Goal: Transaction & Acquisition: Download file/media

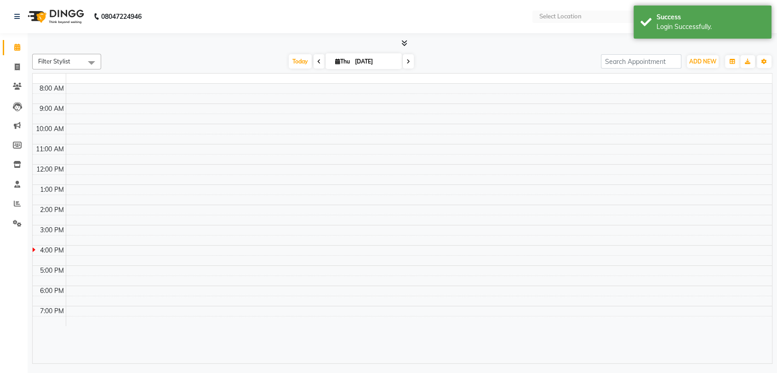
select select "en"
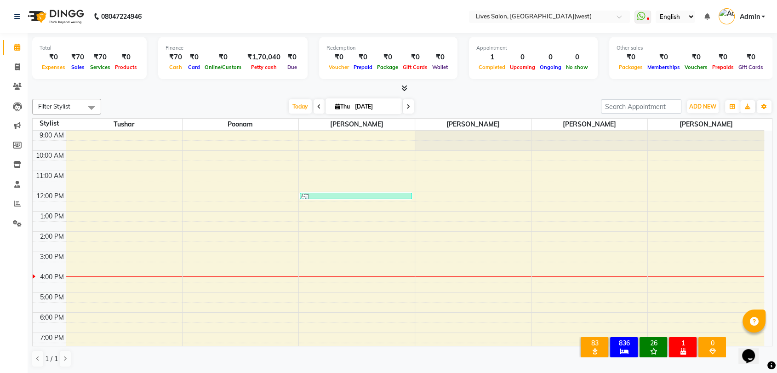
click at [760, 14] on link "Admin" at bounding box center [741, 16] width 46 height 15
click at [724, 48] on link "Change Password" at bounding box center [717, 52] width 84 height 14
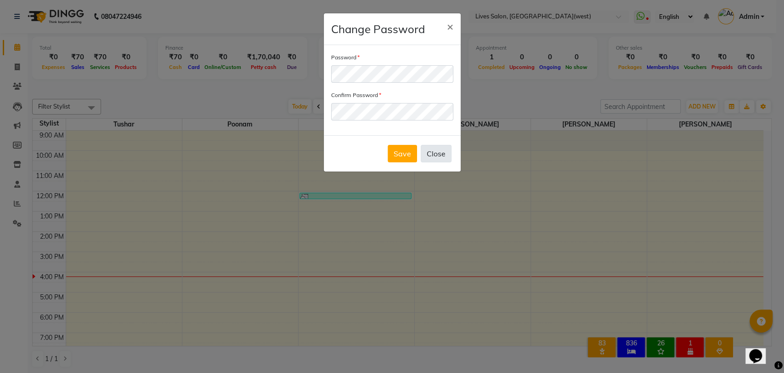
click at [434, 159] on button "Close" at bounding box center [436, 153] width 31 height 17
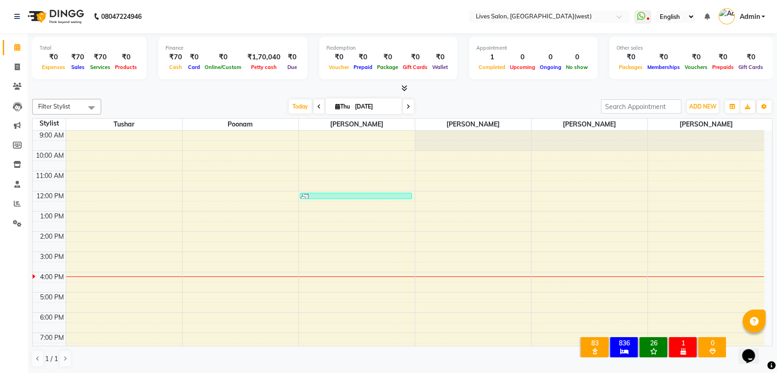
click at [765, 17] on ul "WhatsApp Status ✕ Status: Disconnected Most Recent Message: 31-08-2025 09:28 PM…" at bounding box center [701, 16] width 135 height 15
click at [761, 15] on link "Admin" at bounding box center [741, 16] width 46 height 15
click at [729, 64] on link "Sign out" at bounding box center [717, 66] width 84 height 14
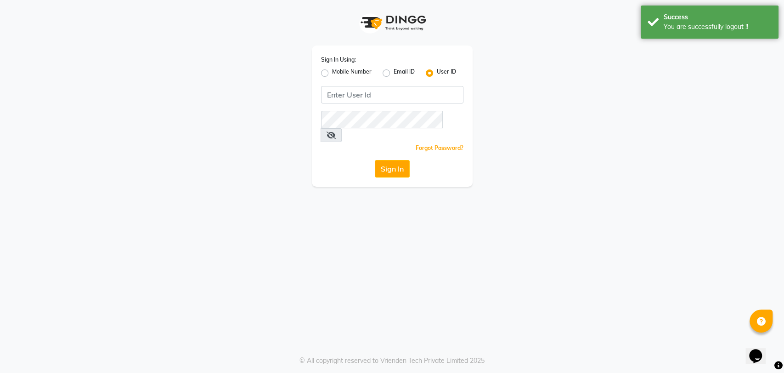
click at [332, 69] on label "Mobile Number" at bounding box center [352, 73] width 40 height 11
click at [332, 69] on input "Mobile Number" at bounding box center [335, 71] width 6 height 6
radio input "true"
radio input "false"
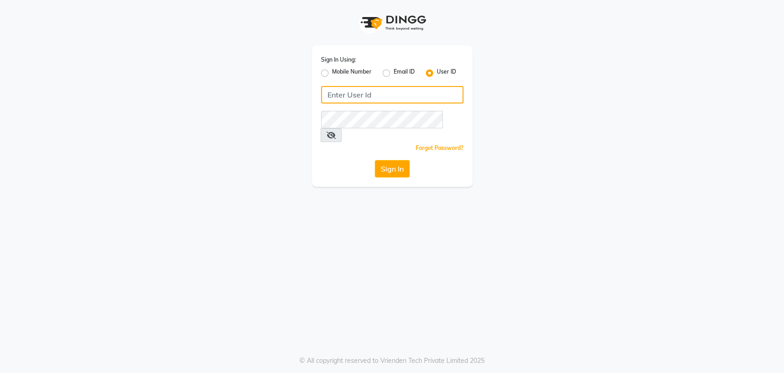
click at [349, 95] on input "Username" at bounding box center [392, 94] width 142 height 17
click at [352, 91] on input "Username" at bounding box center [392, 94] width 142 height 17
type input "[PERSON_NAME]"
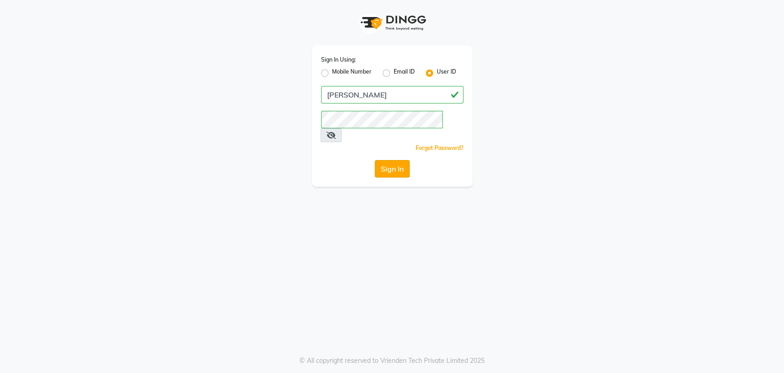
click at [397, 160] on button "Sign In" at bounding box center [392, 168] width 35 height 17
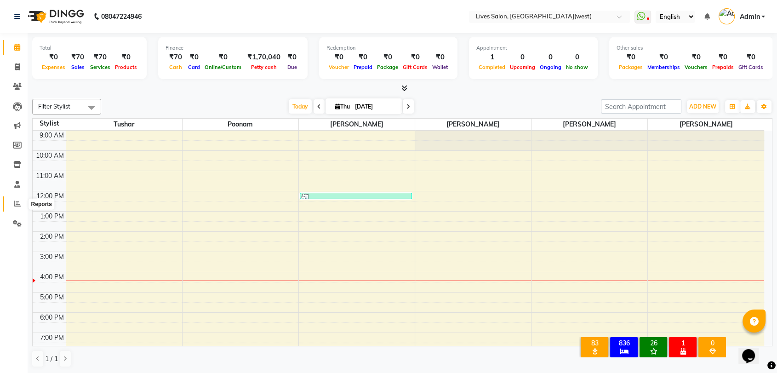
click at [18, 204] on icon at bounding box center [17, 203] width 7 height 7
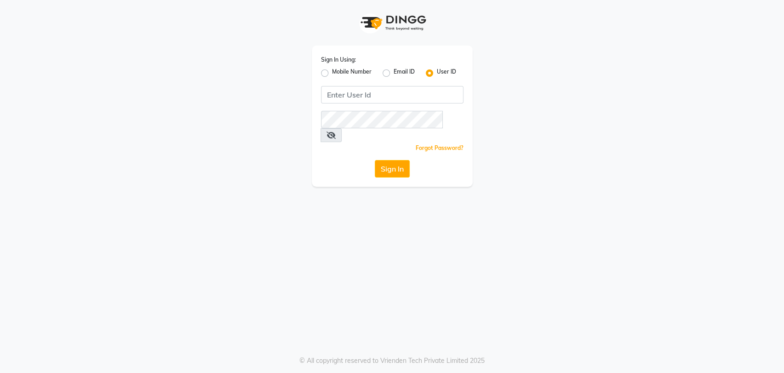
click at [329, 105] on div "Sign In Using: Mobile Number Email ID User ID Remember me Forgot Password? Sign…" at bounding box center [392, 115] width 161 height 141
click at [337, 101] on input "Username" at bounding box center [392, 94] width 142 height 17
click at [349, 95] on input "Username" at bounding box center [392, 94] width 142 height 17
click at [375, 160] on button "Sign In" at bounding box center [392, 168] width 35 height 17
click at [359, 85] on div "Sign In Using: Mobile Number Email ID User ID Remember me Forgot Password? Sign…" at bounding box center [392, 115] width 161 height 141
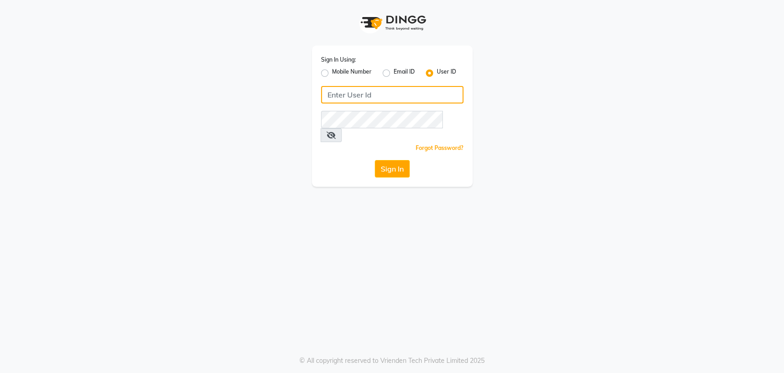
click at [358, 91] on input "Username" at bounding box center [392, 94] width 142 height 17
type input "[PERSON_NAME]"
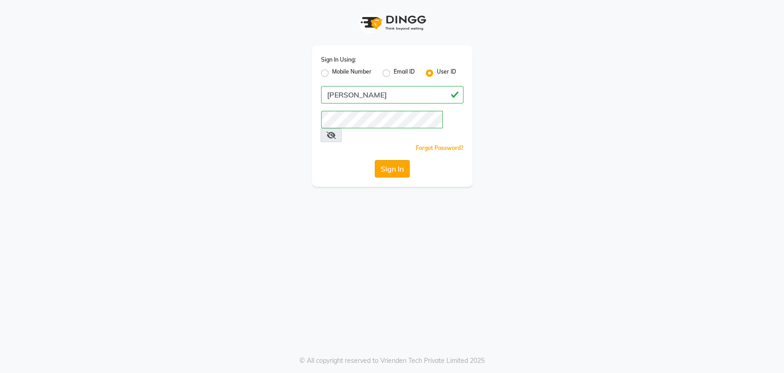
click at [376, 160] on button "Sign In" at bounding box center [392, 168] width 35 height 17
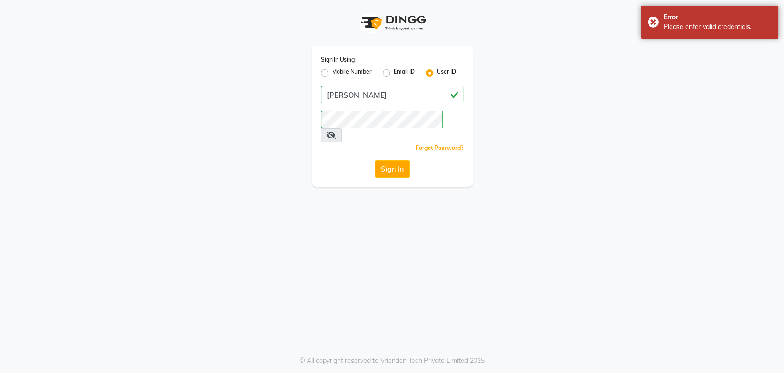
click at [336, 131] on icon at bounding box center [331, 134] width 9 height 7
click at [393, 160] on button "Sign In" at bounding box center [392, 168] width 35 height 17
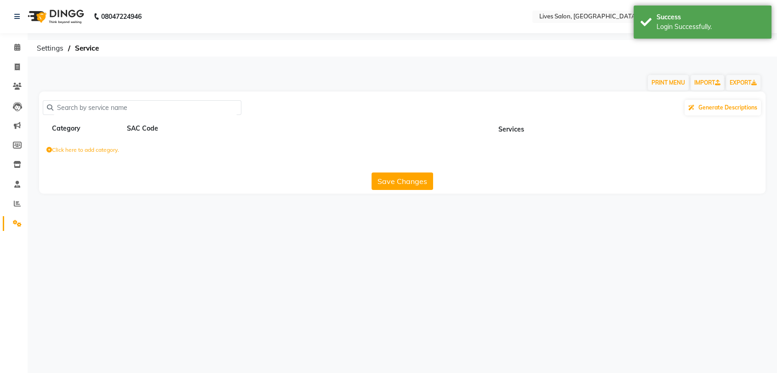
select select "en"
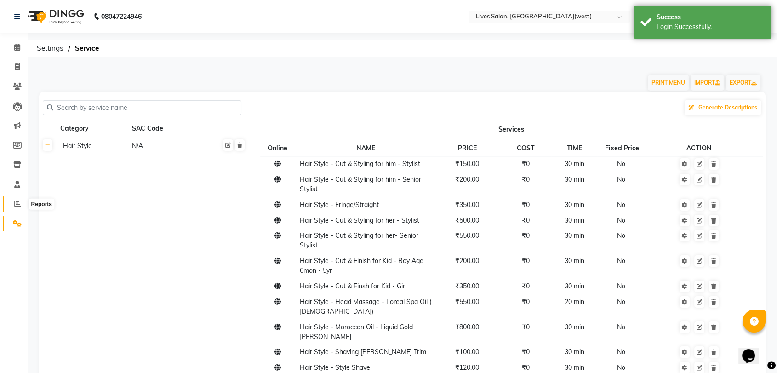
click at [18, 203] on icon at bounding box center [17, 203] width 7 height 7
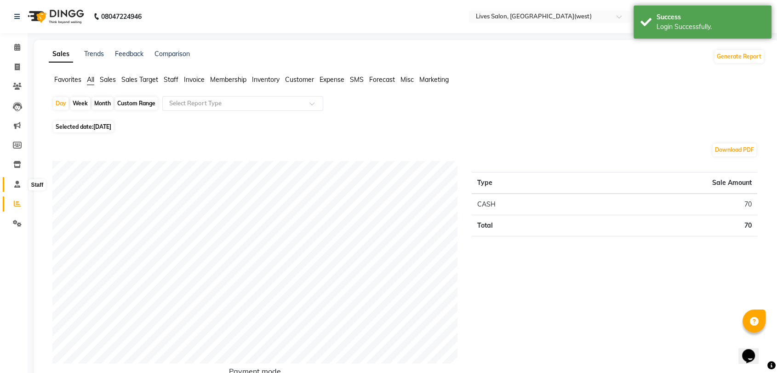
click at [18, 185] on icon at bounding box center [17, 184] width 6 height 7
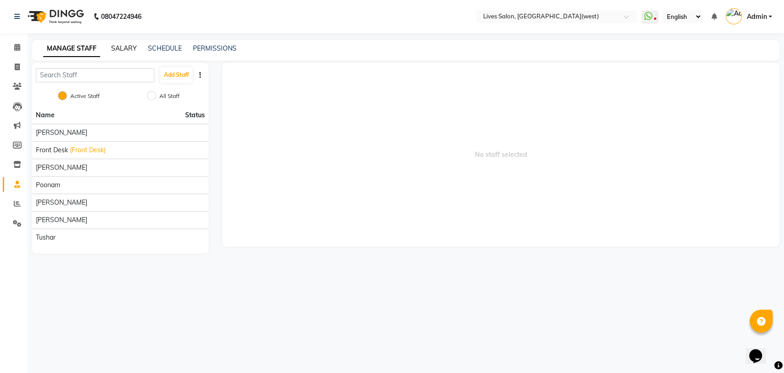
click at [125, 47] on link "SALARY" at bounding box center [124, 48] width 26 height 8
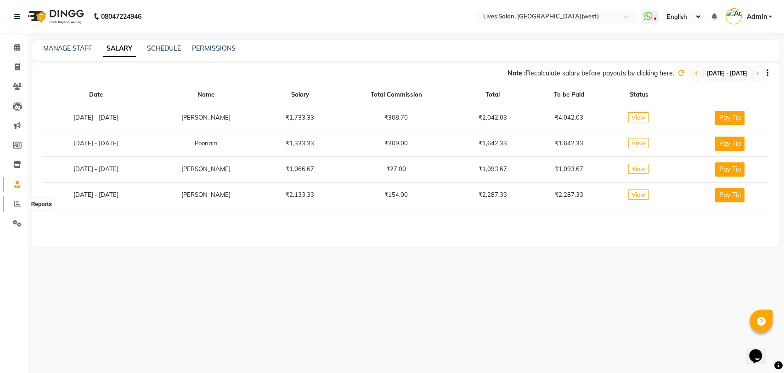
click at [15, 203] on icon at bounding box center [17, 203] width 7 height 7
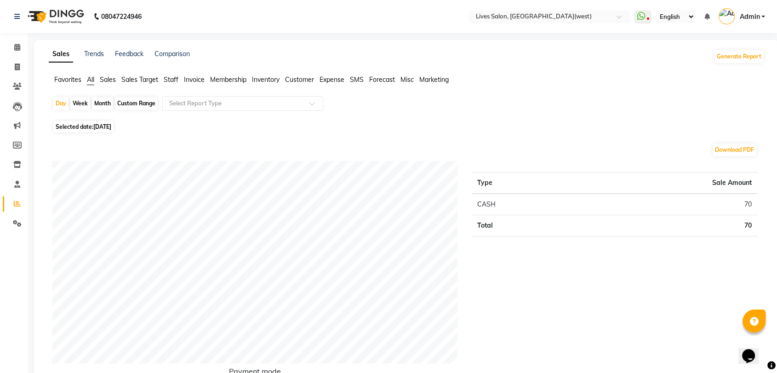
click at [102, 104] on div "Month" at bounding box center [102, 103] width 21 height 13
select select "9"
select select "2025"
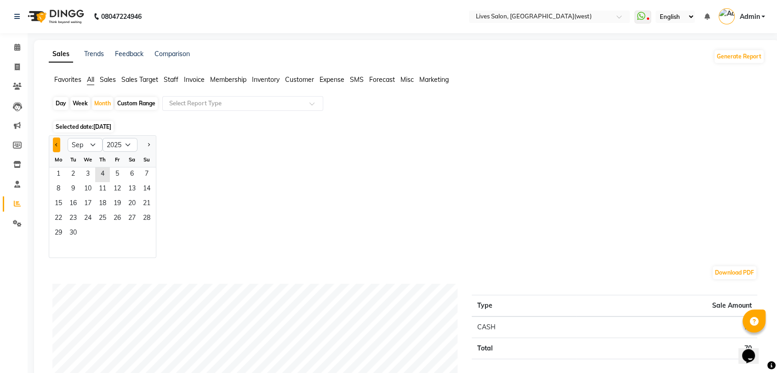
click at [57, 141] on button "Previous month" at bounding box center [56, 144] width 7 height 15
select select "8"
click at [135, 103] on div "Custom Range" at bounding box center [136, 103] width 43 height 13
select select "9"
select select "2025"
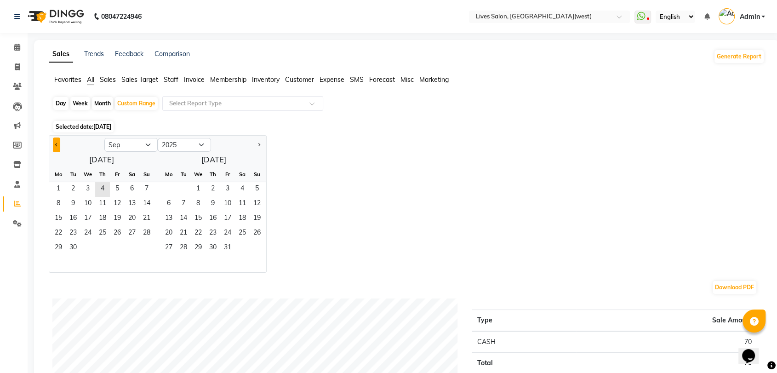
click at [54, 144] on button "Previous month" at bounding box center [56, 144] width 7 height 15
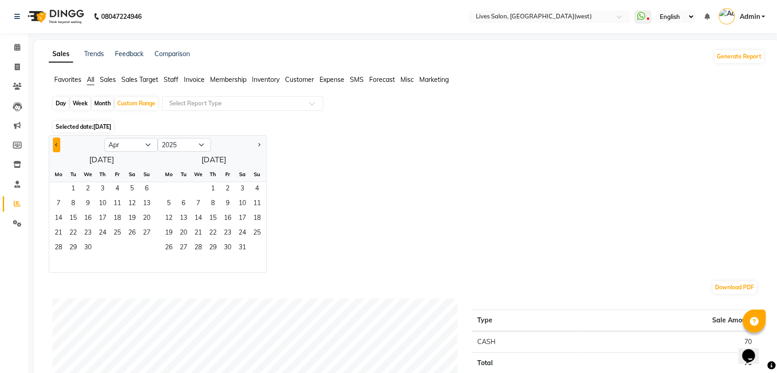
click at [54, 144] on button "Previous month" at bounding box center [56, 144] width 7 height 15
select select "12"
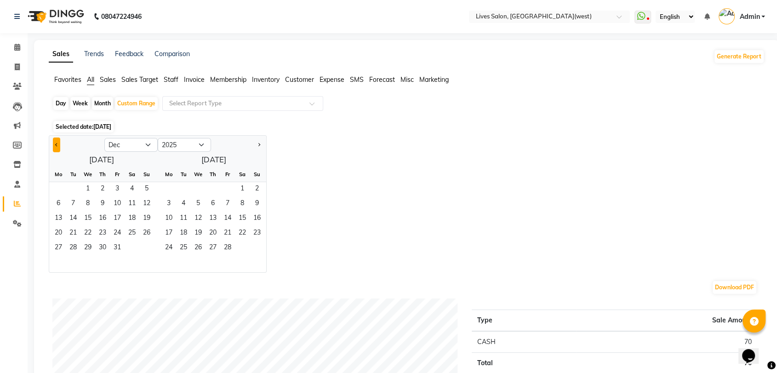
select select "2024"
click at [54, 144] on button "Previous month" at bounding box center [56, 144] width 7 height 15
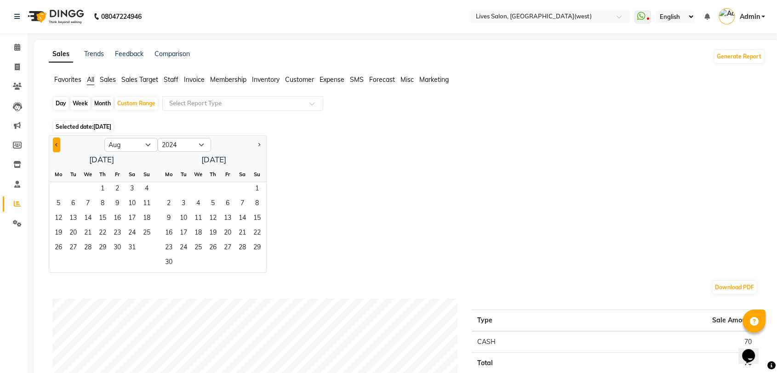
click at [54, 144] on button "Previous month" at bounding box center [56, 144] width 7 height 15
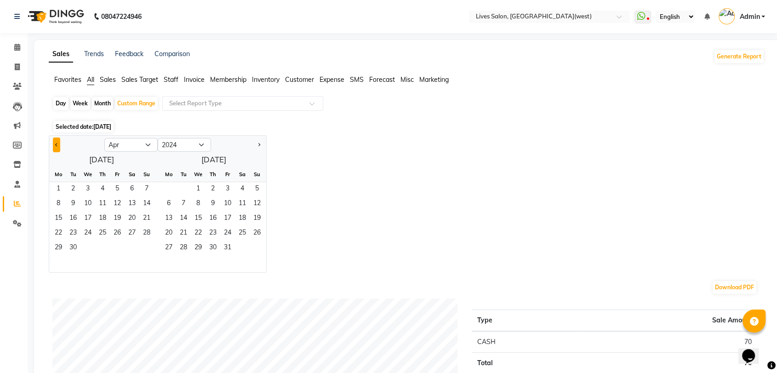
select select "3"
click at [118, 187] on span "1" at bounding box center [117, 189] width 15 height 15
click at [204, 143] on select "2014 2015 2016 2017 2018 2019 2020 2021 2022 2023 2024 2025 2026 2027 2028 2029…" at bounding box center [184, 145] width 53 height 14
select select "2025"
click at [158, 138] on select "2014 2015 2016 2017 2018 2019 2020 2021 2022 2023 2024 2025 2026 2027 2028 2029…" at bounding box center [184, 145] width 53 height 14
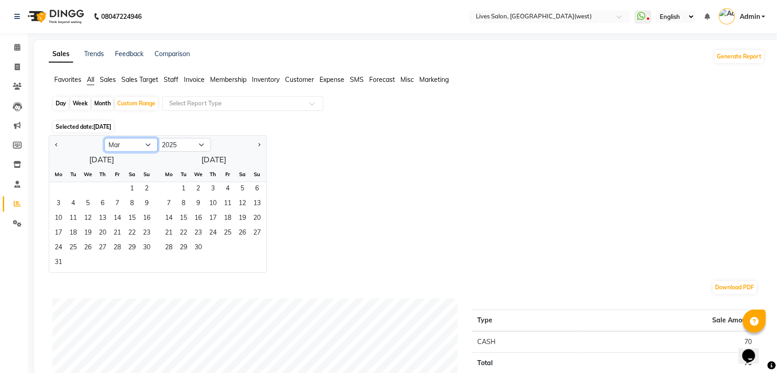
click at [147, 146] on select "Jan Feb Mar Apr May Jun [DATE] Aug Sep Oct Nov Dec" at bounding box center [130, 145] width 53 height 14
select select "4"
click at [104, 138] on select "Jan Feb Mar Apr May Jun [DATE] Aug Sep Oct Nov Dec" at bounding box center [130, 145] width 53 height 14
click at [87, 242] on span "30" at bounding box center [87, 248] width 15 height 15
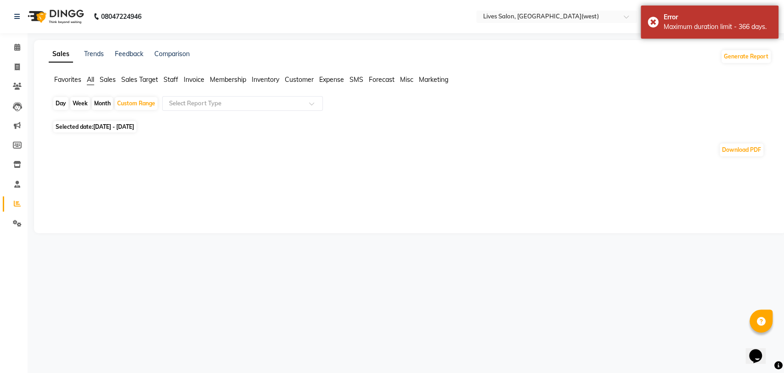
click at [130, 127] on span "[DATE] - [DATE]" at bounding box center [113, 126] width 41 height 7
select select "3"
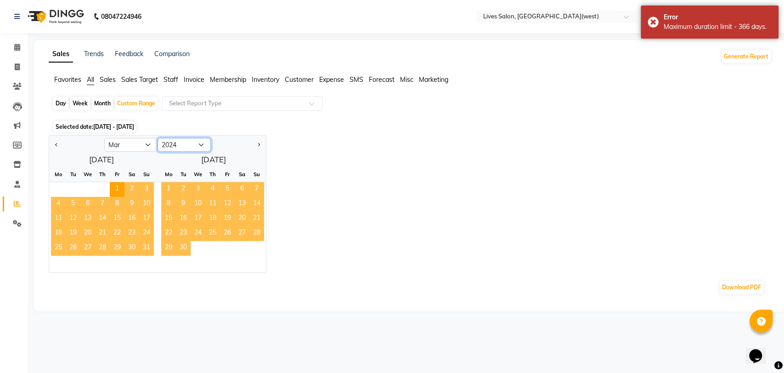
click at [202, 145] on select "2014 2015 2016 2017 2018 2019 2020 2021 2022 2023 2024 2025 2026 2027 2028 2029…" at bounding box center [184, 145] width 53 height 14
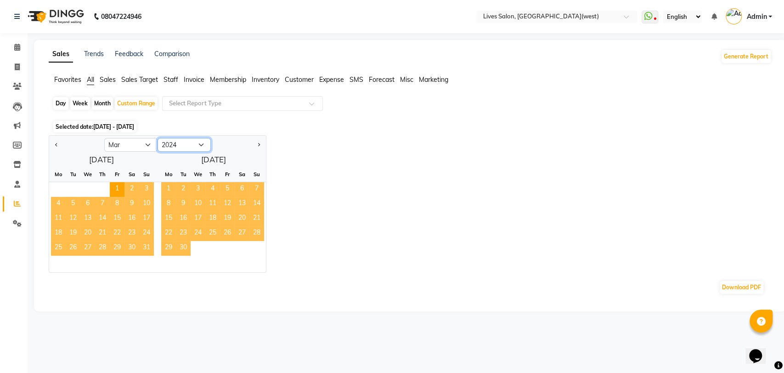
select select "2025"
click at [158, 138] on select "2014 2015 2016 2017 2018 2019 2020 2021 2022 2023 2024 2025 2026 2027 2028 2029…" at bounding box center [184, 145] width 53 height 14
click at [60, 261] on span "31" at bounding box center [58, 262] width 15 height 15
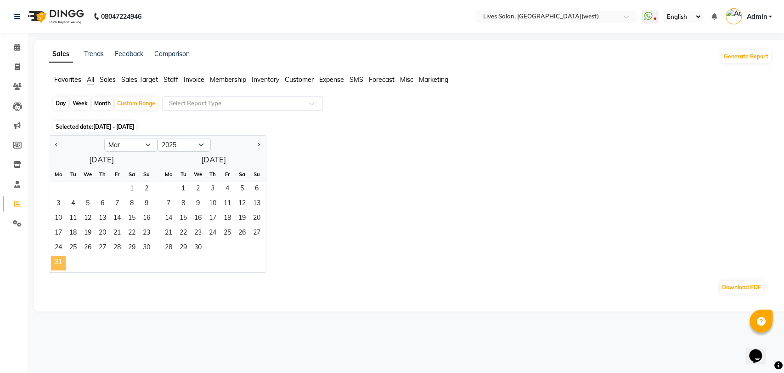
click at [60, 261] on span "31" at bounding box center [58, 262] width 15 height 15
click at [405, 200] on div "Jan Feb Mar Apr May Jun [DATE] Aug Sep Oct Nov [DATE] 2016 2017 2018 2019 2020 …" at bounding box center [410, 203] width 723 height 137
click at [386, 189] on div "Jan Feb Mar Apr May Jun [DATE] Aug Sep Oct Nov [DATE] 2016 2017 2018 2019 2020 …" at bounding box center [410, 203] width 723 height 137
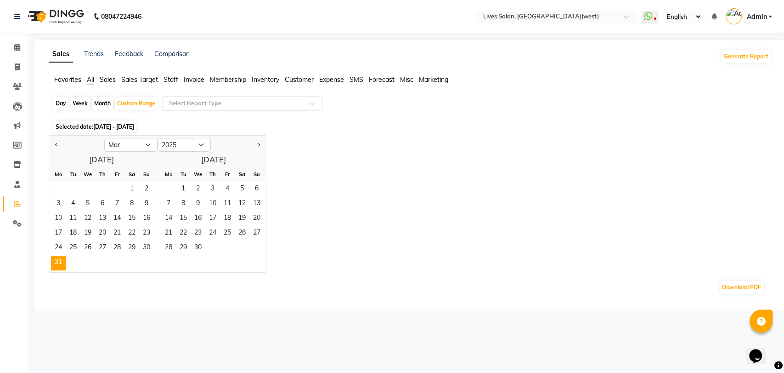
drag, startPoint x: 386, startPoint y: 189, endPoint x: 357, endPoint y: 175, distance: 32.1
click at [357, 175] on div "Jan Feb Mar Apr May Jun [DATE] Aug Sep Oct Nov [DATE] 2016 2017 2018 2019 2020 …" at bounding box center [410, 203] width 723 height 137
click at [54, 144] on button "Previous month" at bounding box center [56, 144] width 7 height 15
select select "2"
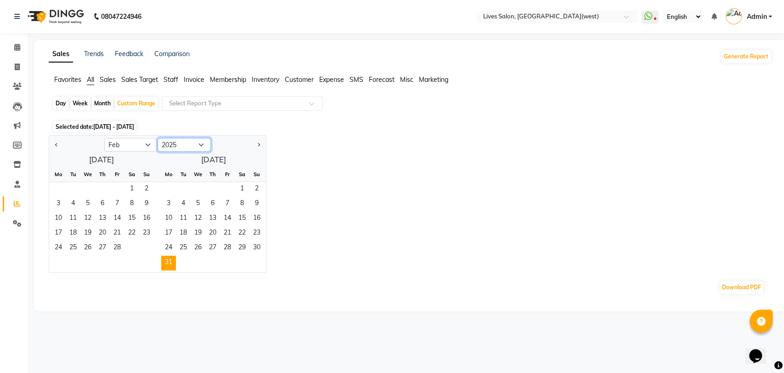
click at [201, 144] on select "2015 2016 2017 2018 2019 2020 2021 2022 2023 2024 2025 2026 2027 2028 2029 2030…" at bounding box center [184, 145] width 53 height 14
select select "2024"
click at [158, 138] on select "2015 2016 2017 2018 2019 2020 2021 2022 2023 2024 2025 2026 2027 2028 2029 2030…" at bounding box center [184, 145] width 53 height 14
click at [228, 185] on span "1" at bounding box center [227, 189] width 15 height 15
select select "3"
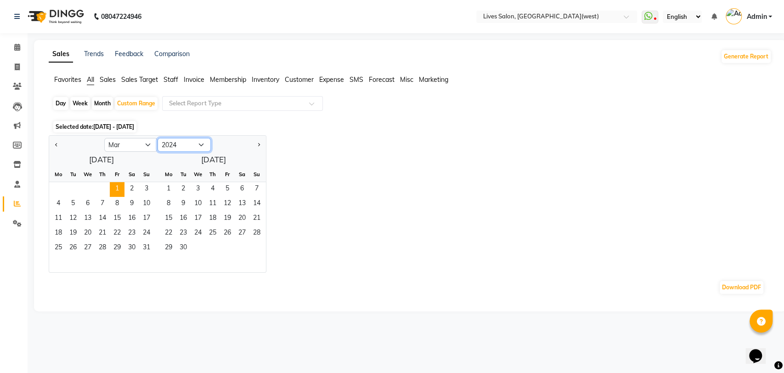
click at [203, 144] on select "2014 2015 2016 2017 2018 2019 2020 2021 2022 2023 2024 2025 2026 2027 2028 2029…" at bounding box center [184, 145] width 53 height 14
select select "2025"
click at [158, 138] on select "2014 2015 2016 2017 2018 2019 2020 2021 2022 2023 2024 2025 2026 2027 2028 2029…" at bounding box center [184, 145] width 53 height 14
click at [60, 259] on span "31" at bounding box center [58, 262] width 15 height 15
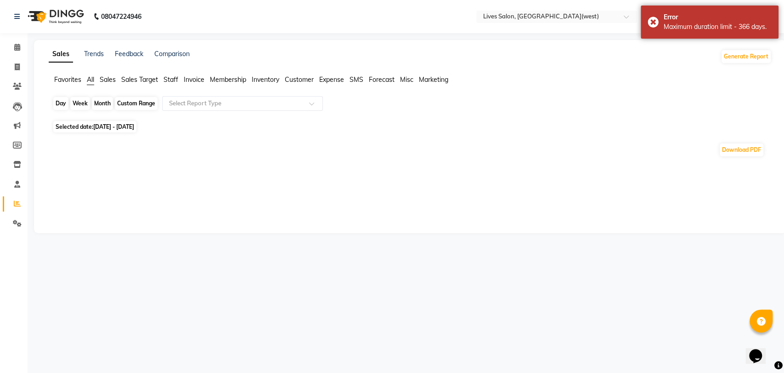
click at [139, 102] on div "Custom Range" at bounding box center [136, 103] width 43 height 13
select select "3"
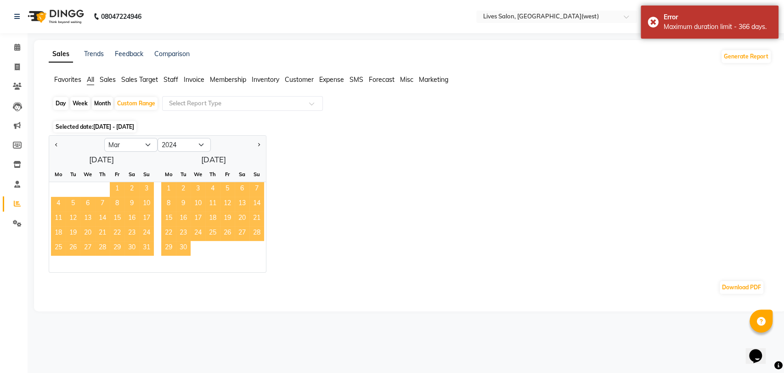
click at [119, 187] on span "1" at bounding box center [117, 189] width 15 height 15
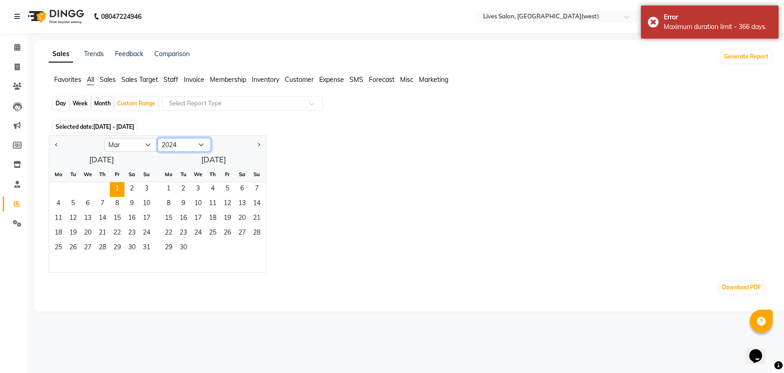
click at [200, 144] on select "2014 2015 2016 2017 2018 2019 2020 2021 2022 2023 2024 2025 2026 2027 2028 2029…" at bounding box center [184, 145] width 53 height 14
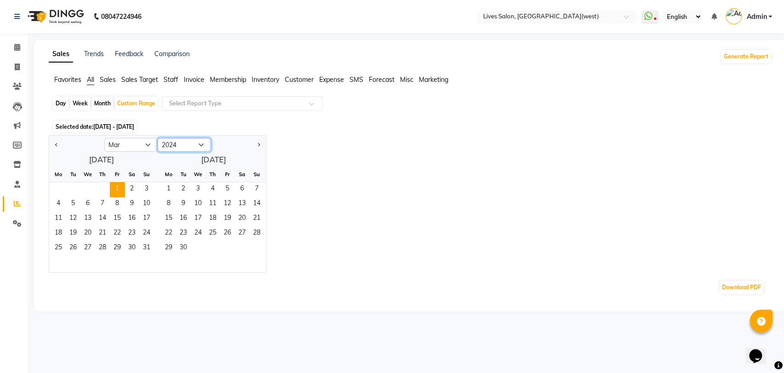
select select "2025"
click at [158, 138] on select "2014 2015 2016 2017 2018 2019 2020 2021 2022 2023 2024 2025 2026 2027 2028 2029…" at bounding box center [184, 145] width 53 height 14
click at [150, 146] on select "Jan Feb Mar Apr May Jun [DATE] Aug Sep Oct Nov Dec" at bounding box center [130, 145] width 53 height 14
select select "2"
click at [104, 138] on select "Jan Feb Mar Apr May Jun [DATE] Aug Sep Oct Nov Dec" at bounding box center [130, 145] width 53 height 14
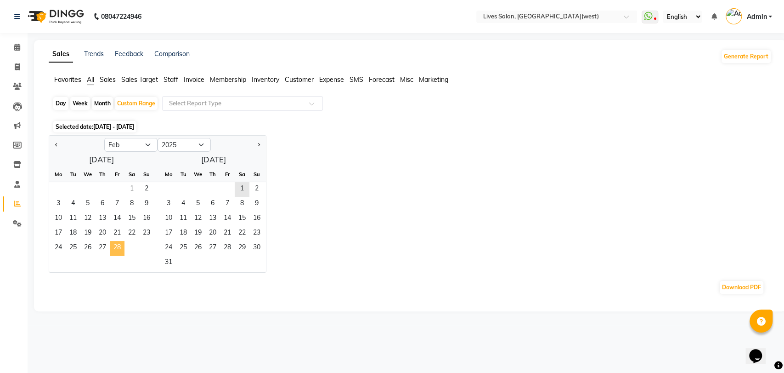
click at [118, 242] on span "28" at bounding box center [117, 248] width 15 height 15
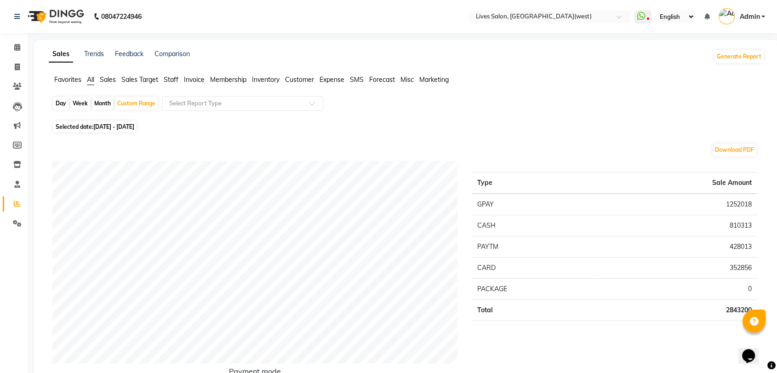
click at [128, 78] on span "Sales Target" at bounding box center [139, 79] width 37 height 8
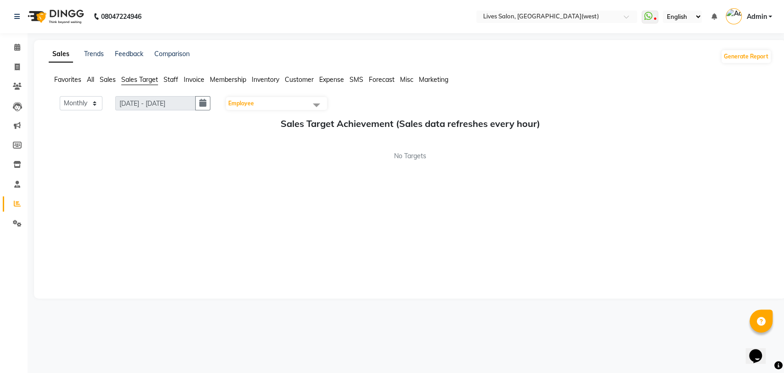
click at [100, 78] on span "Sales" at bounding box center [108, 79] width 16 height 8
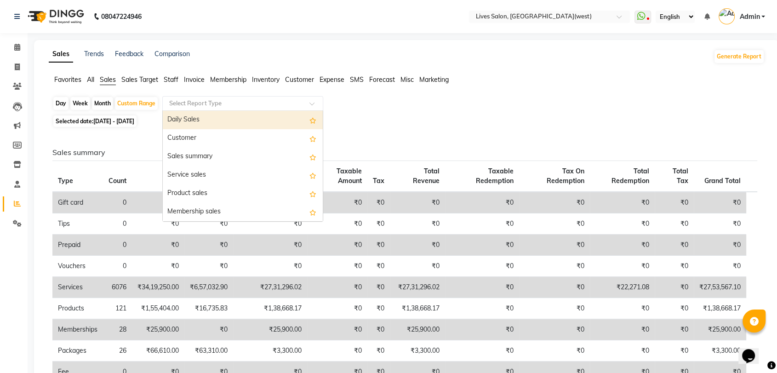
click at [311, 104] on span at bounding box center [314, 106] width 11 height 9
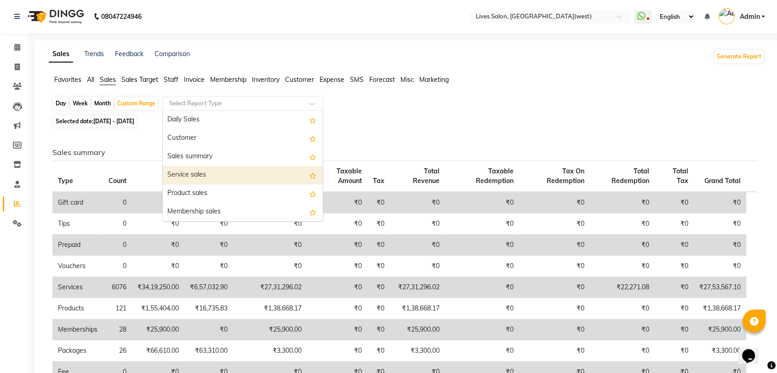
click at [245, 169] on div "Service sales" at bounding box center [243, 175] width 160 height 18
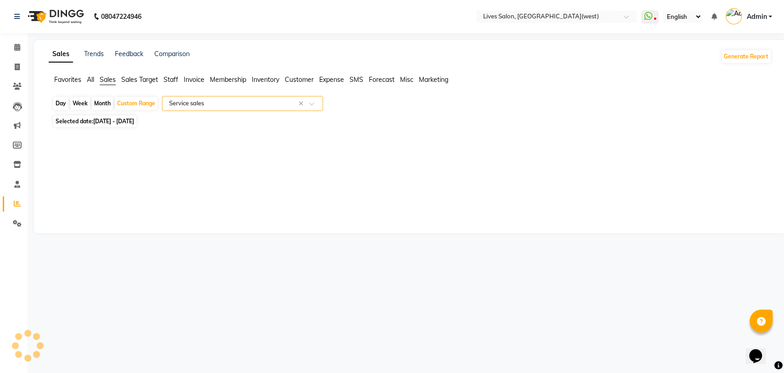
select select "filtered_report"
select select "csv"
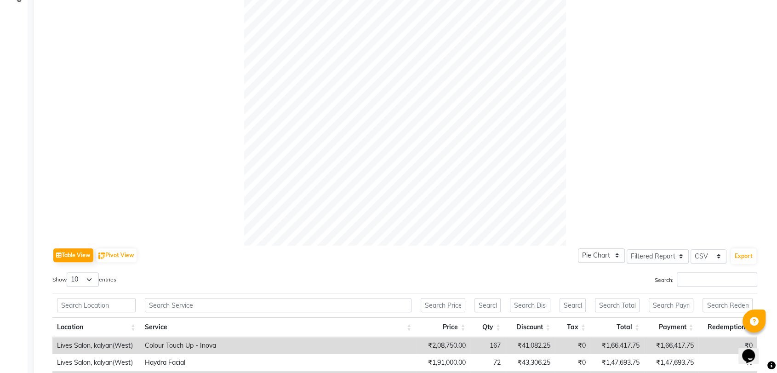
scroll to position [48, 0]
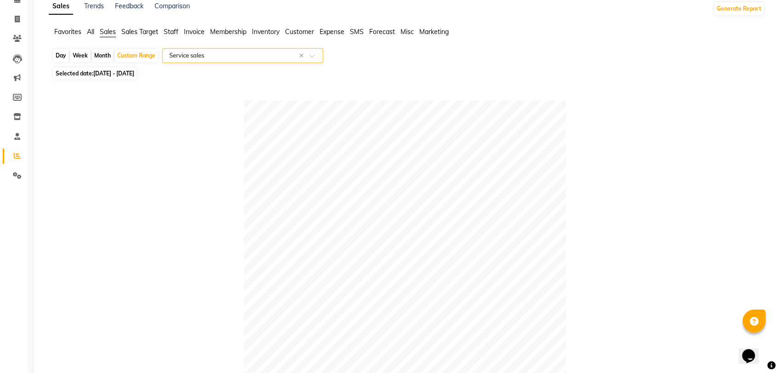
click at [313, 56] on span at bounding box center [314, 58] width 11 height 9
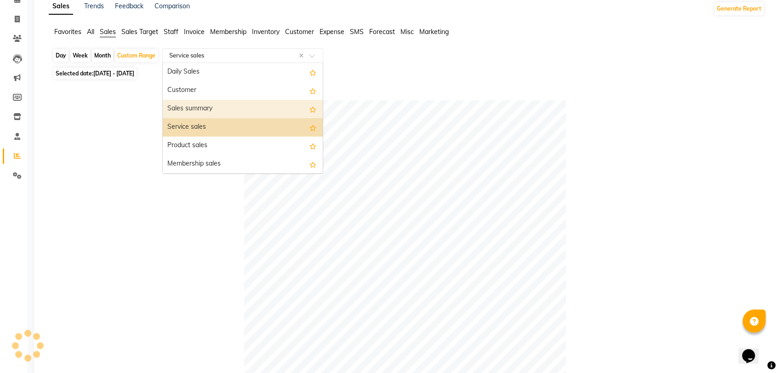
click at [211, 101] on div "Sales summary" at bounding box center [243, 109] width 160 height 18
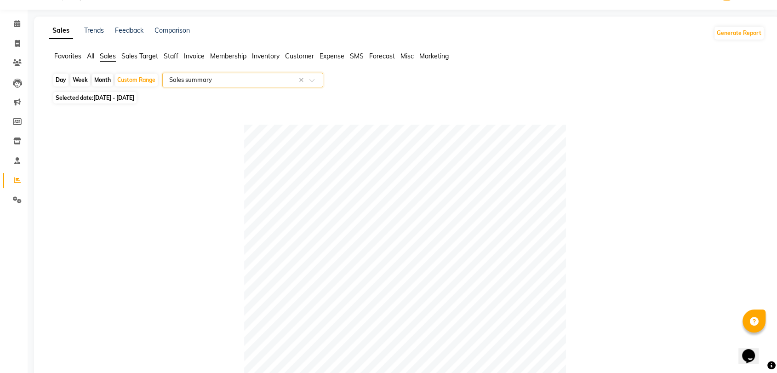
scroll to position [23, 0]
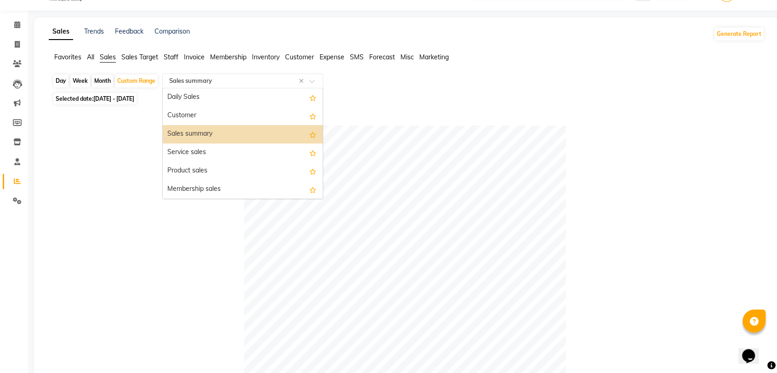
click at [313, 81] on span at bounding box center [314, 83] width 11 height 9
click at [279, 148] on div "Service sales" at bounding box center [243, 152] width 160 height 18
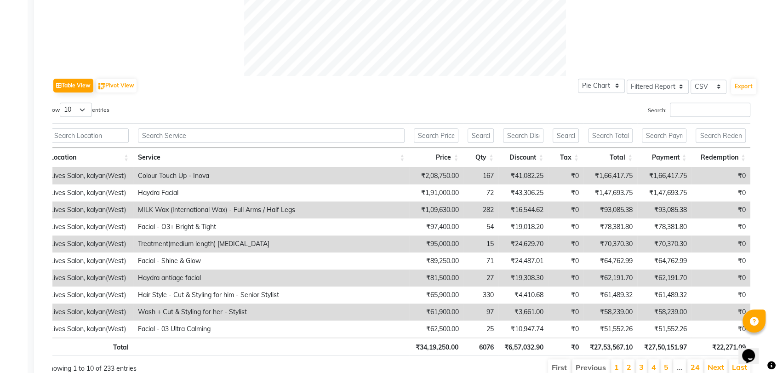
scroll to position [387, 0]
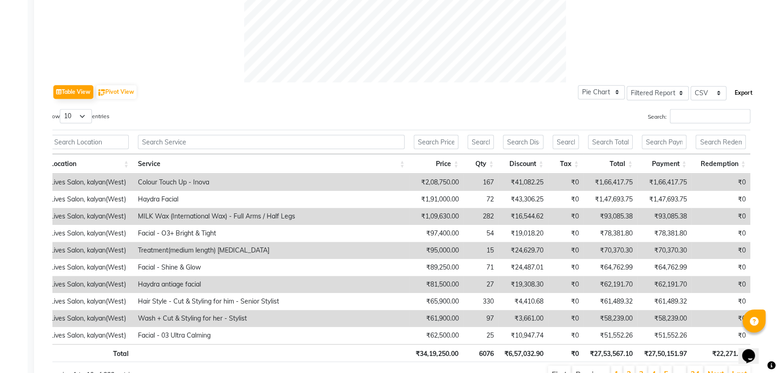
click at [743, 97] on button "Export" at bounding box center [743, 93] width 25 height 16
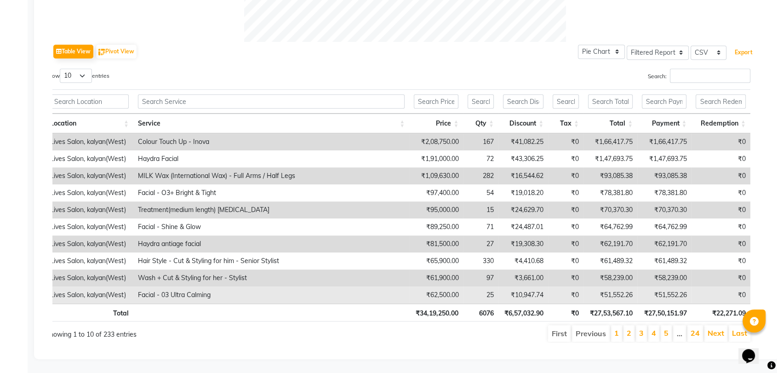
scroll to position [435, 0]
